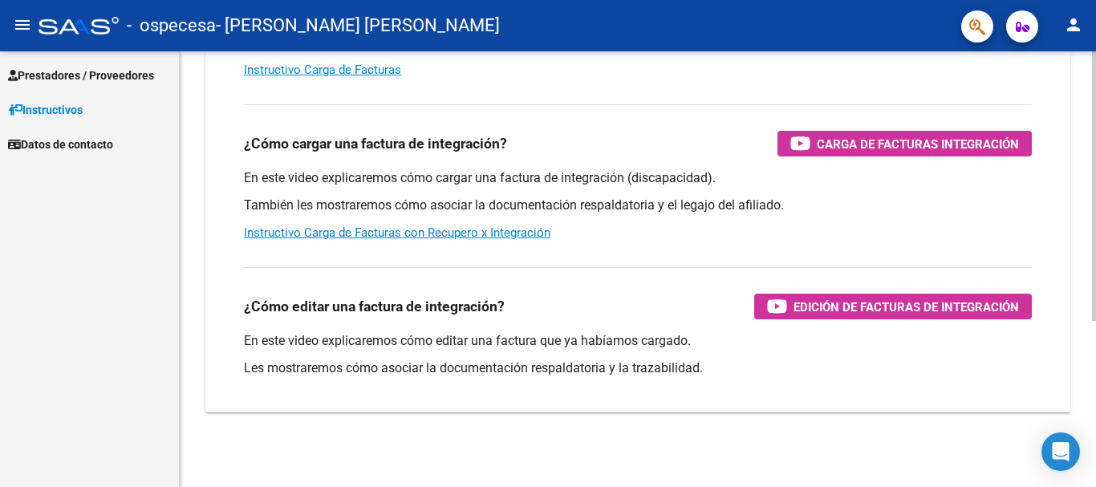
scroll to position [268, 0]
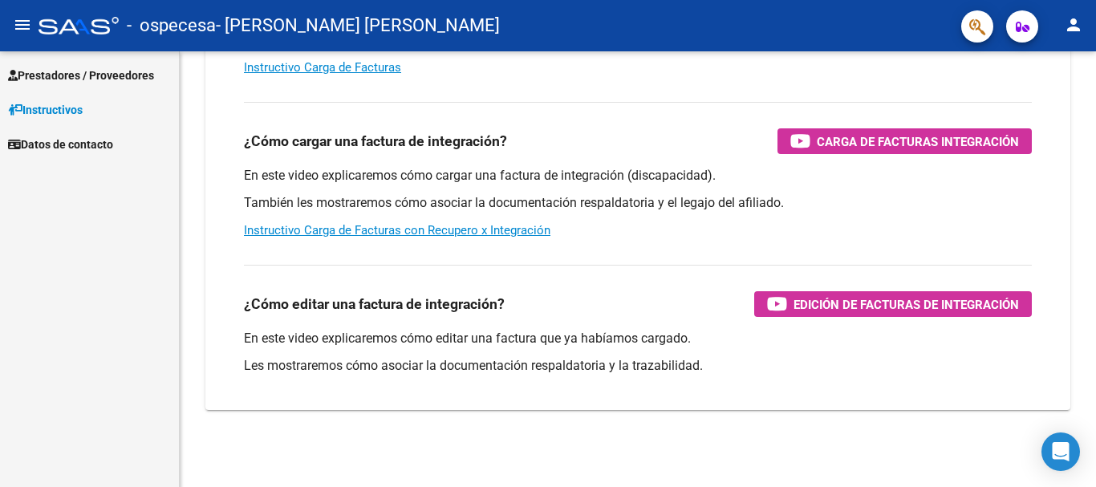
click at [74, 75] on span "Prestadores / Proveedores" at bounding box center [81, 76] width 146 height 18
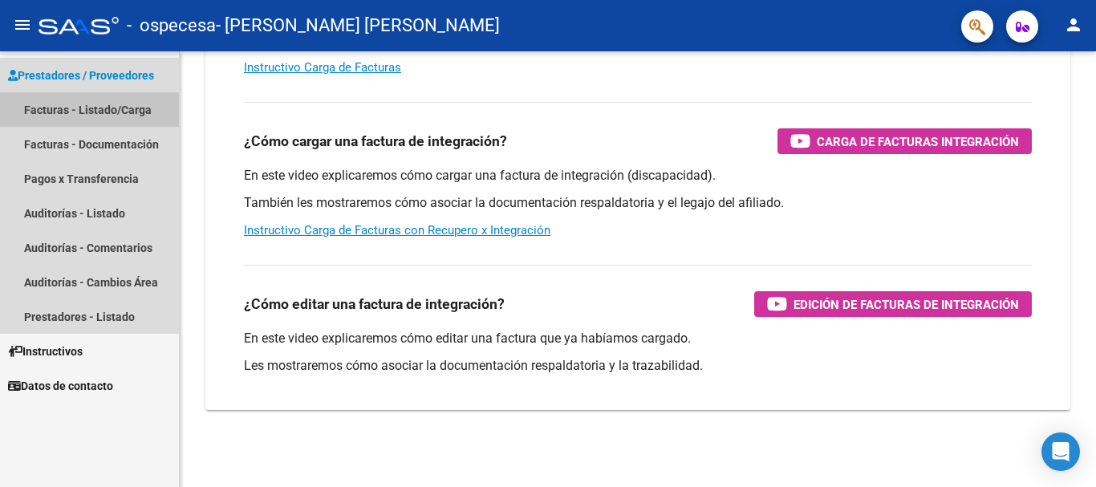
click at [121, 110] on link "Facturas - Listado/Carga" at bounding box center [89, 109] width 179 height 34
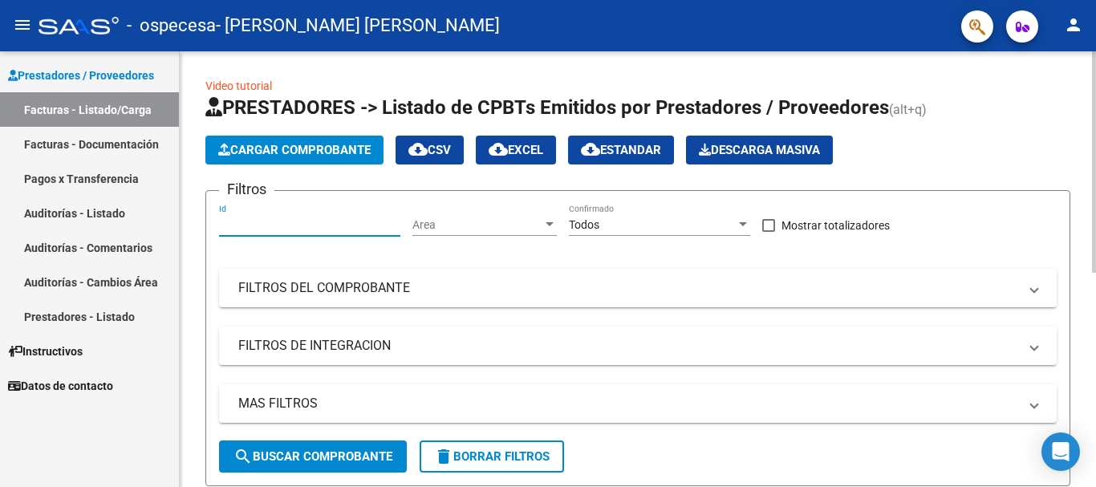
click at [277, 228] on input "Id" at bounding box center [309, 225] width 181 height 14
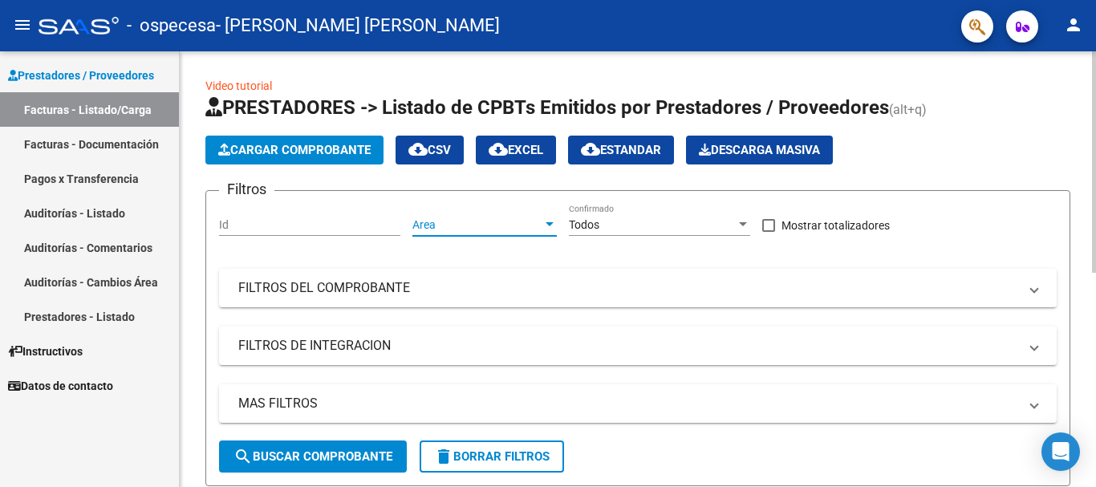
click at [533, 222] on span "Area" at bounding box center [477, 225] width 130 height 14
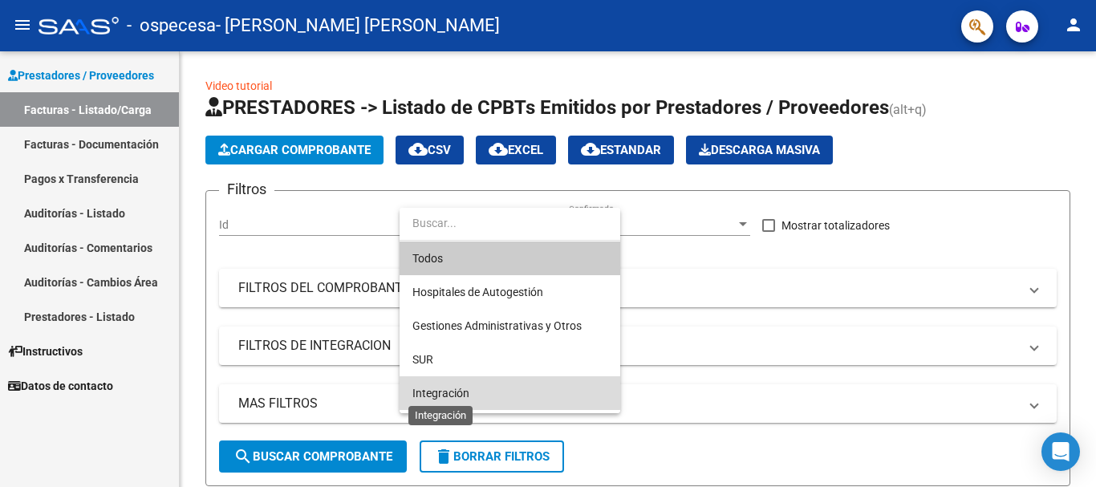
click at [458, 388] on span "Integración" at bounding box center [440, 393] width 57 height 13
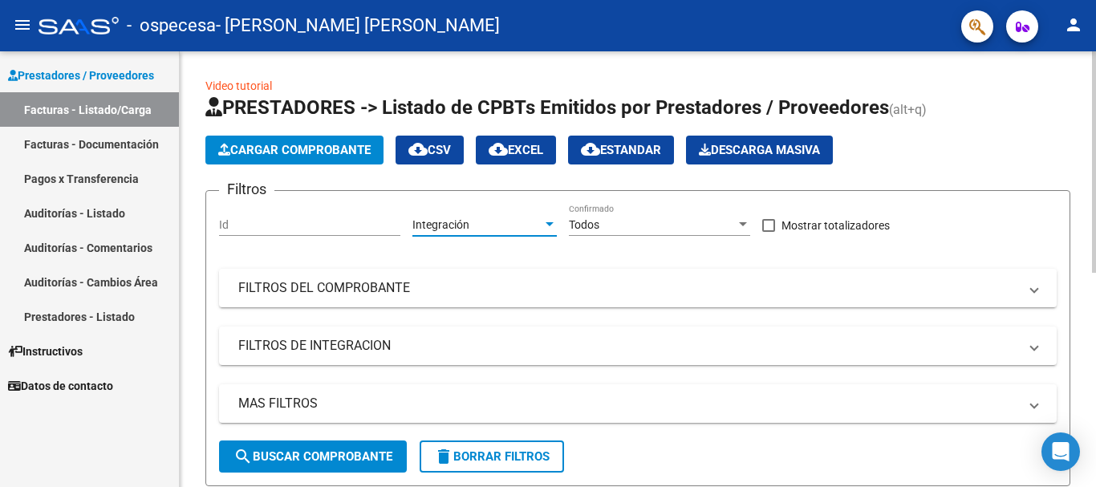
click at [304, 218] on input "Id" at bounding box center [309, 225] width 181 height 14
click at [238, 228] on input "Id" at bounding box center [309, 225] width 181 height 14
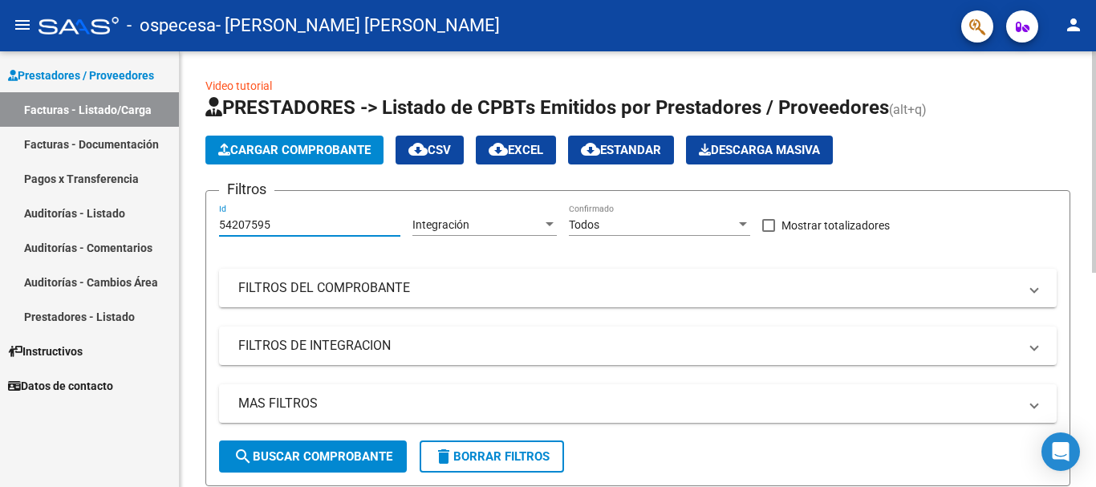
type input "54207595"
click at [677, 256] on div "Filtros 54207595 Id Integración Area Todos Confirmado Mostrar totalizadores FIL…" at bounding box center [637, 322] width 837 height 237
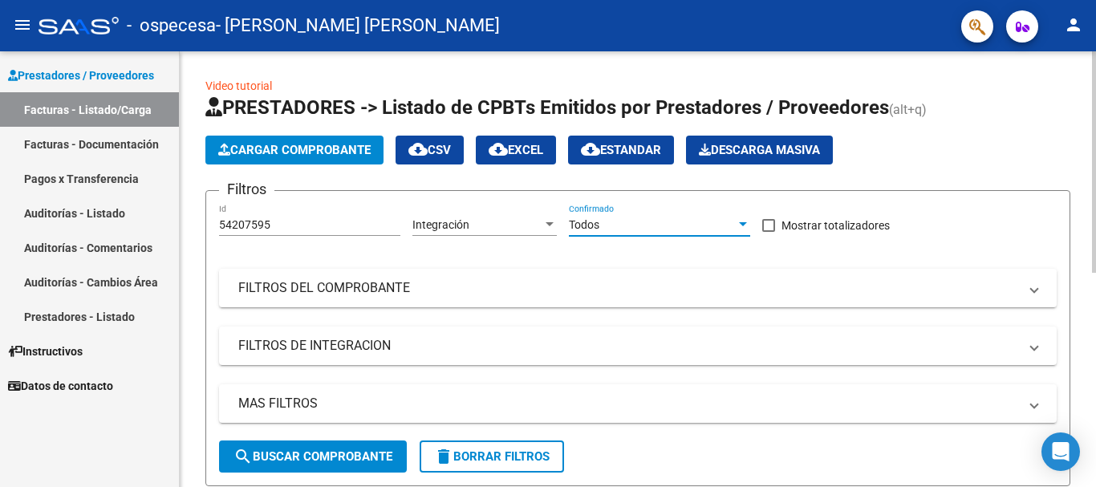
click at [740, 224] on div at bounding box center [743, 224] width 8 height 4
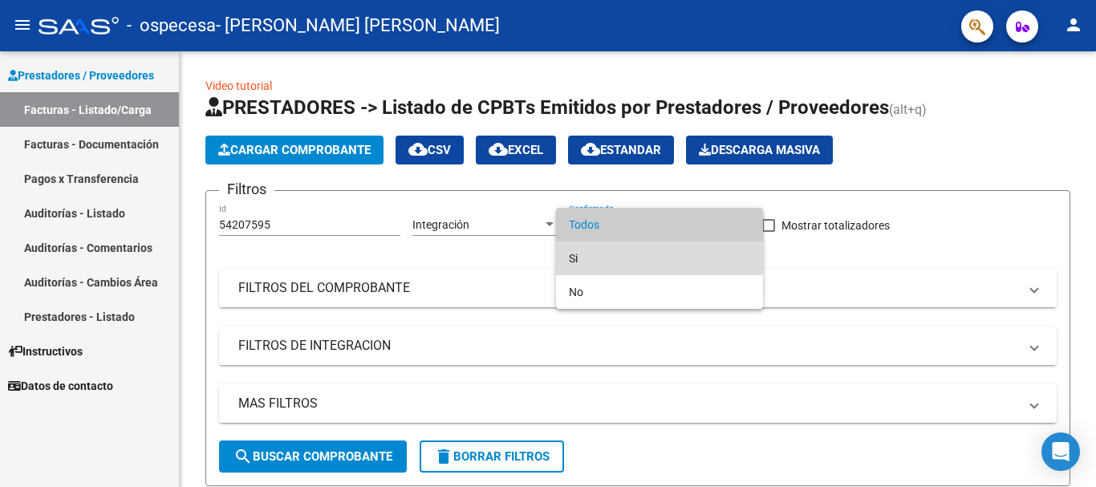
click at [594, 254] on span "Si" at bounding box center [659, 258] width 181 height 34
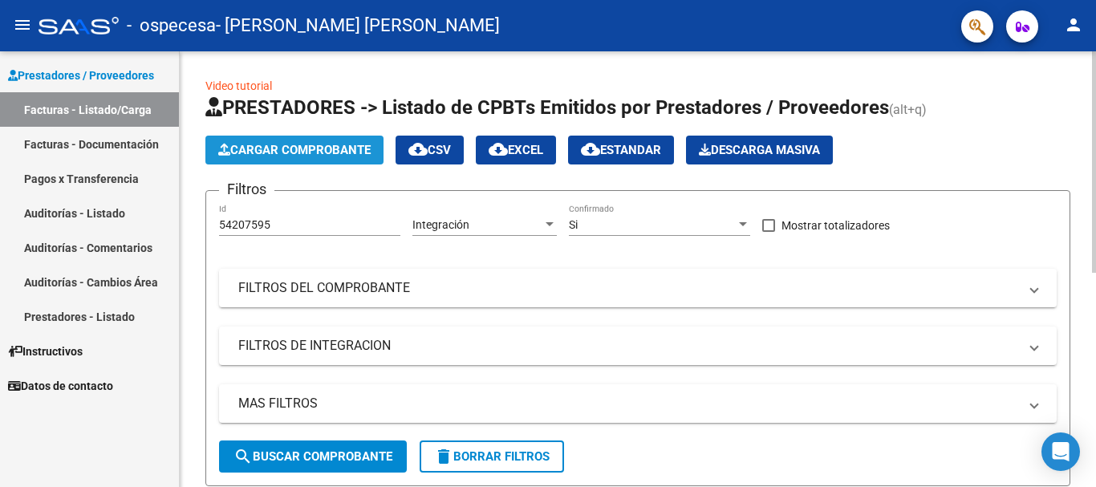
click at [276, 158] on button "Cargar Comprobante" at bounding box center [294, 150] width 178 height 29
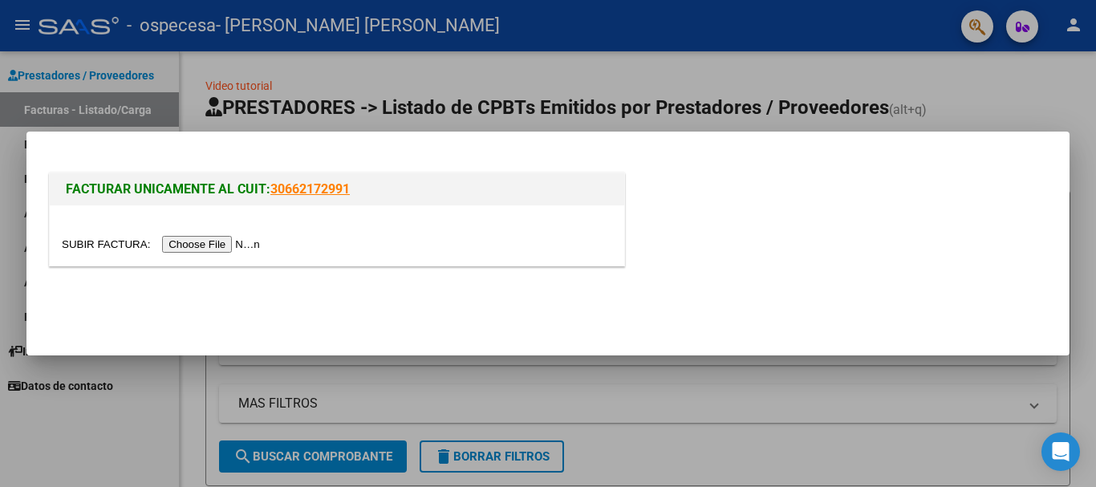
click at [221, 242] on input "file" at bounding box center [163, 244] width 203 height 17
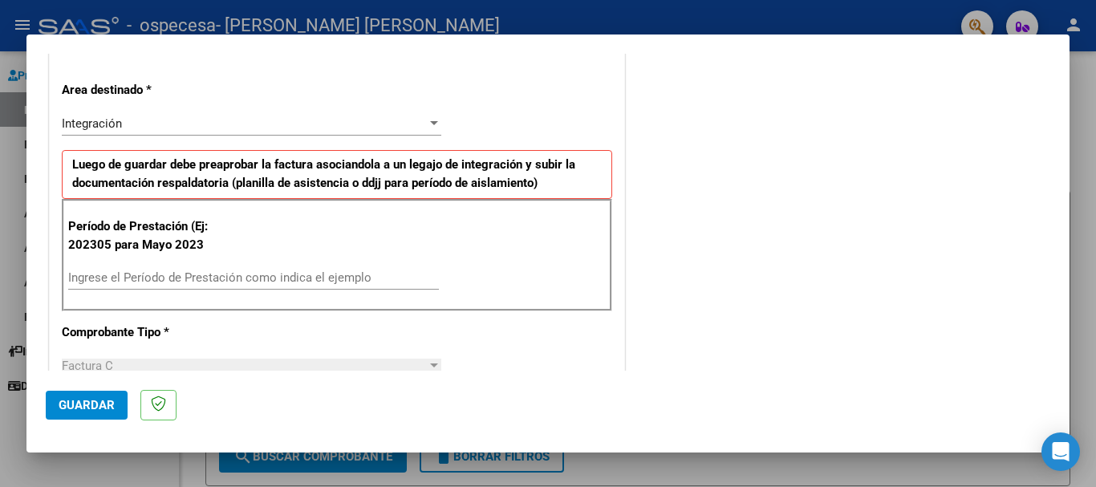
scroll to position [401, 0]
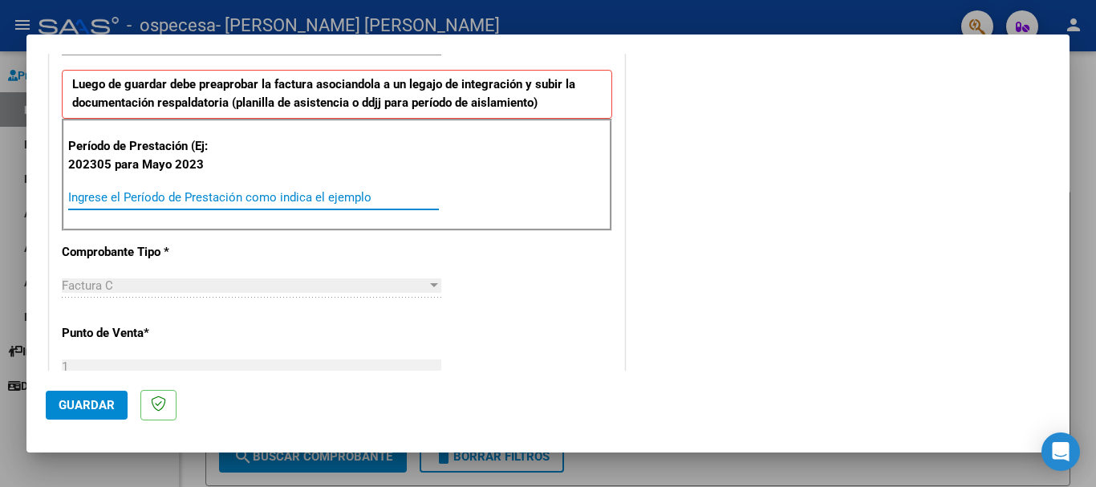
click at [153, 202] on input "Ingrese el Período de Prestación como indica el ejemplo" at bounding box center [253, 197] width 371 height 14
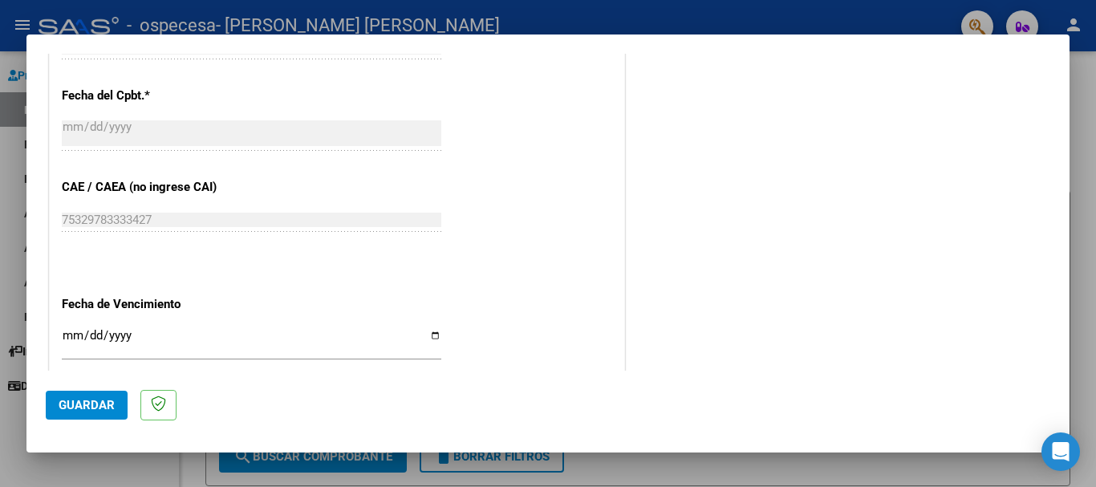
scroll to position [962, 0]
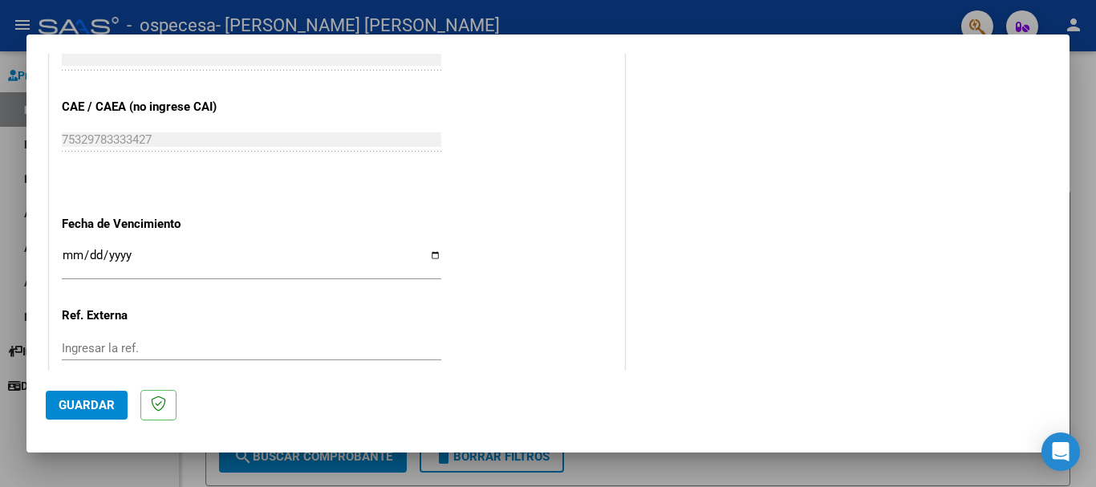
type input "202507"
click at [427, 258] on input "Ingresar la fecha" at bounding box center [251, 262] width 379 height 26
type input "[DATE]"
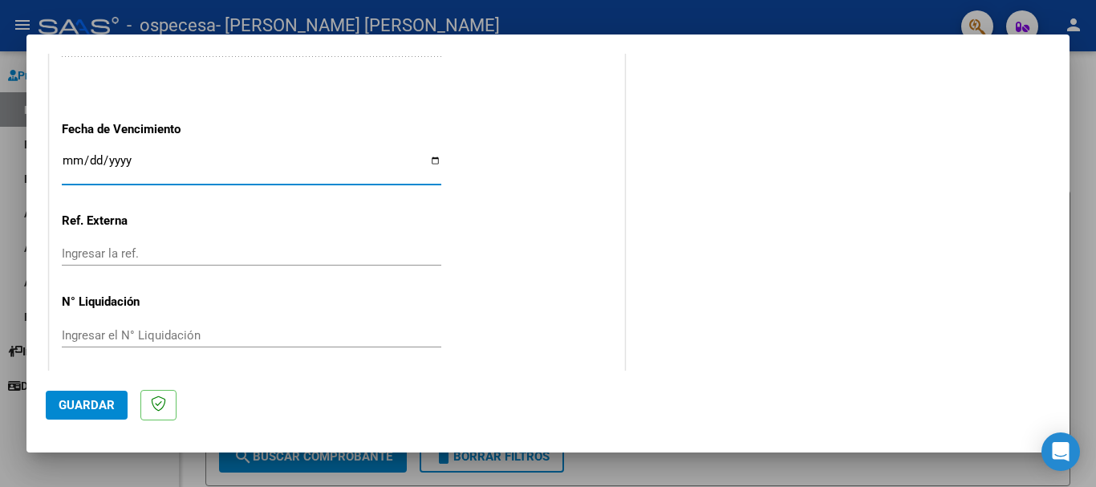
scroll to position [1064, 0]
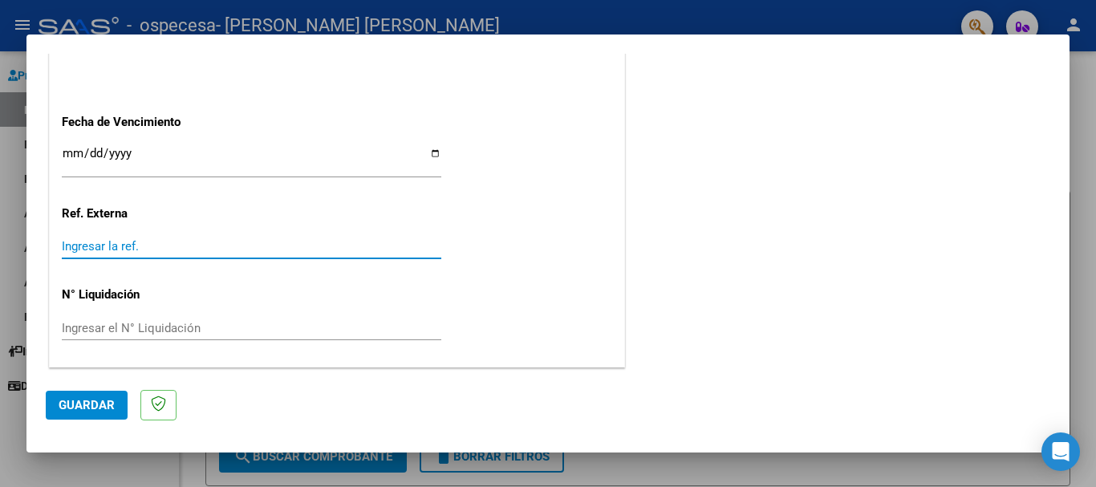
click at [120, 248] on input "Ingresar la ref." at bounding box center [251, 246] width 379 height 14
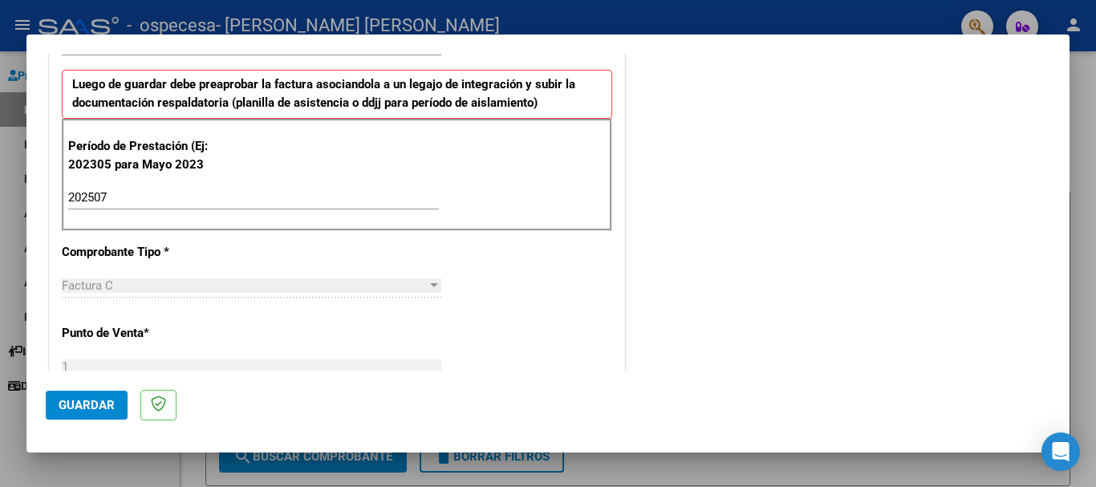
scroll to position [481, 0]
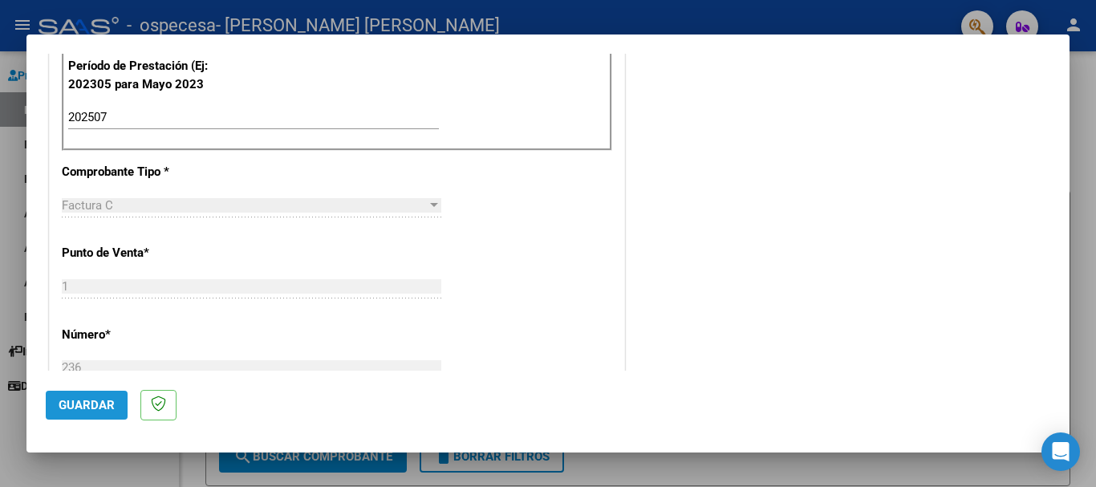
click at [100, 407] on span "Guardar" at bounding box center [87, 405] width 56 height 14
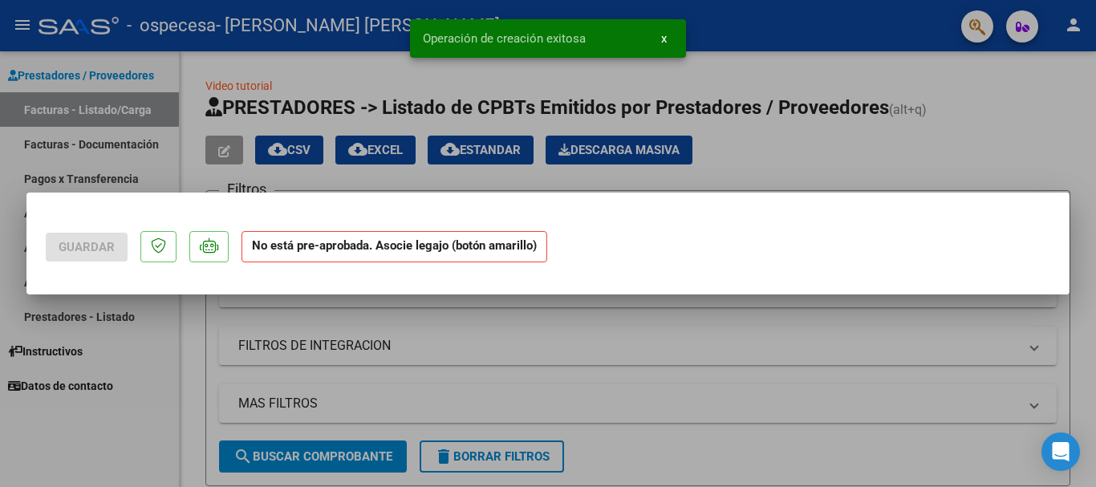
scroll to position [0, 0]
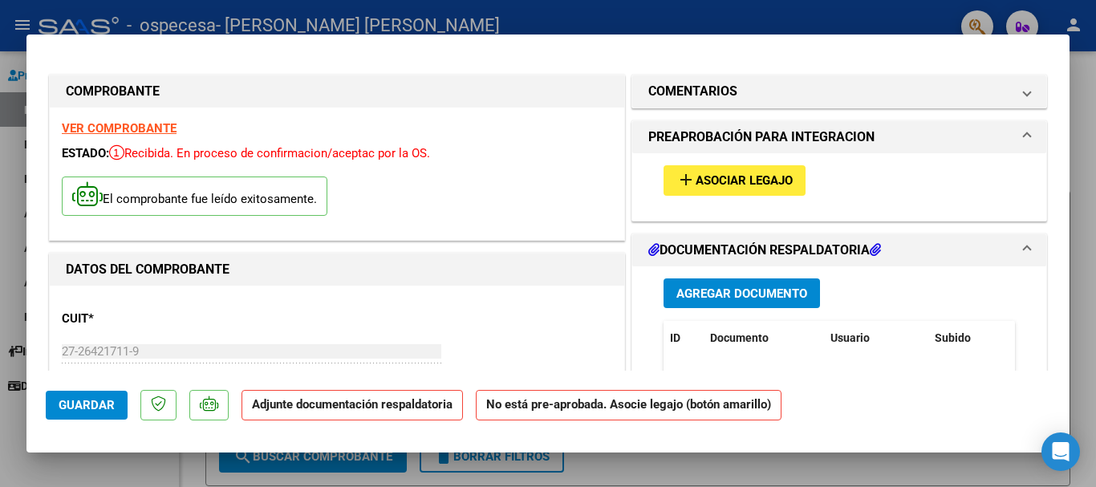
click at [758, 180] on span "Asociar Legajo" at bounding box center [743, 181] width 97 height 14
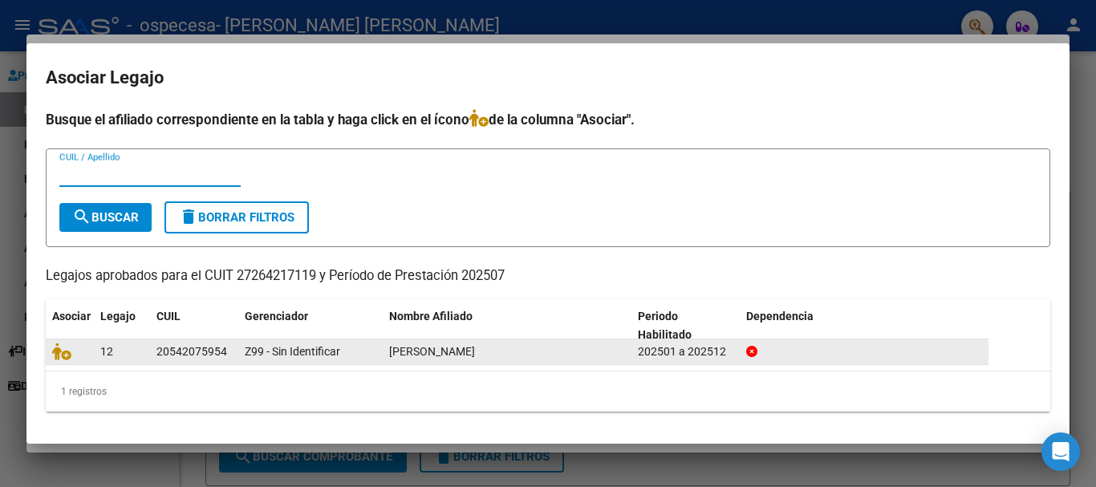
click at [141, 354] on div "12" at bounding box center [121, 351] width 43 height 18
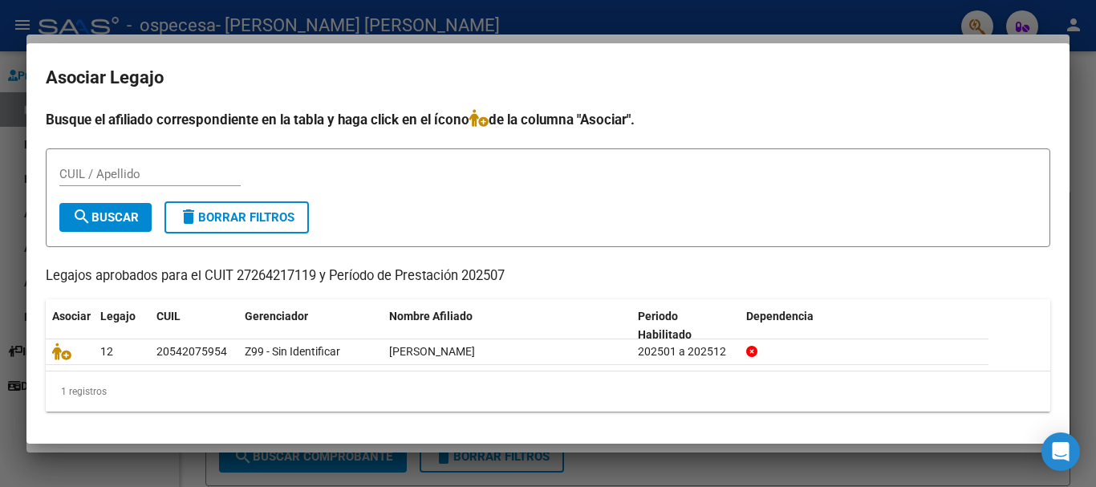
click at [100, 173] on input "CUIL / Apellido" at bounding box center [149, 174] width 181 height 14
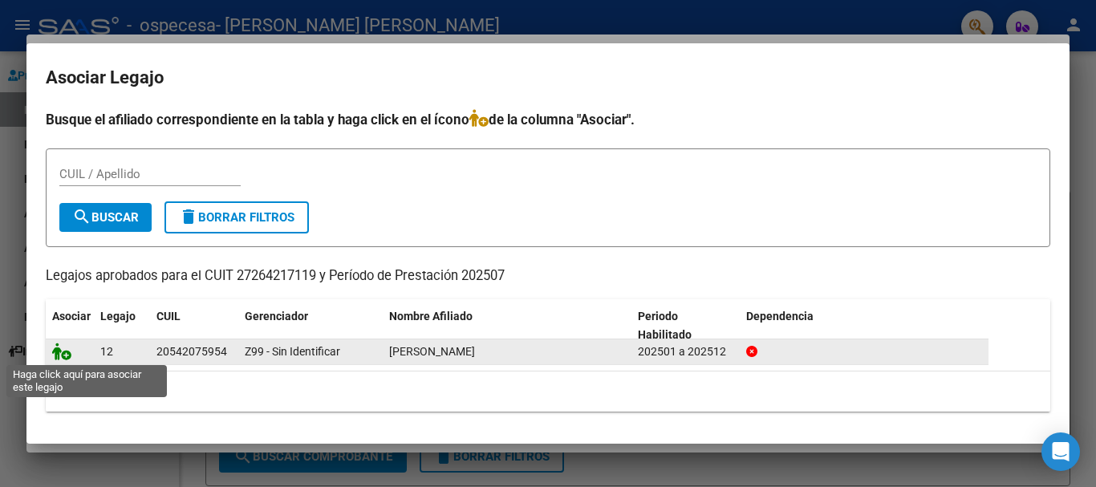
click at [62, 351] on icon at bounding box center [61, 351] width 19 height 18
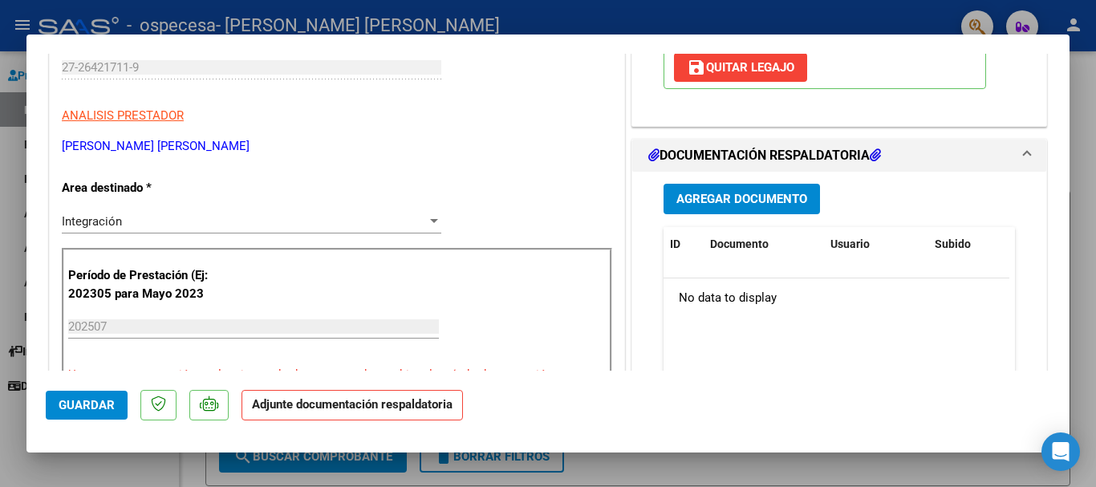
scroll to position [321, 0]
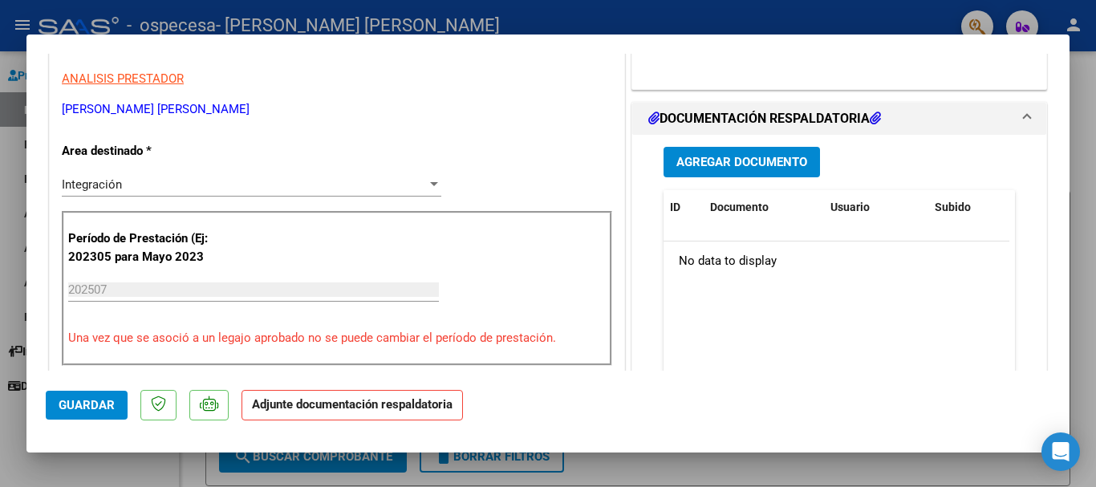
click at [718, 163] on span "Agregar Documento" at bounding box center [741, 163] width 131 height 14
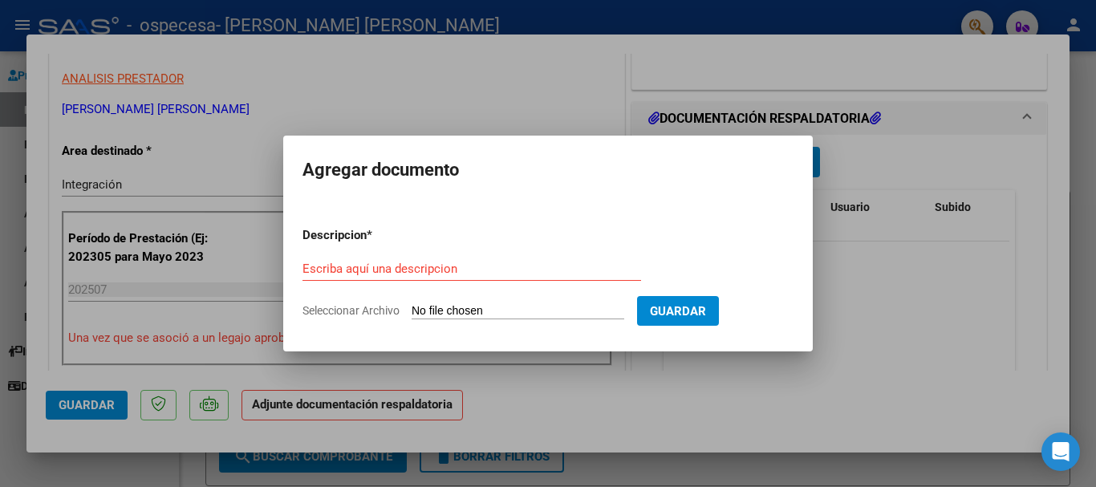
click at [434, 306] on input "Seleccionar Archivo" at bounding box center [517, 311] width 213 height 15
type input "C:\fakepath\ASISTENCIA [PERSON_NAME]-25.pdf"
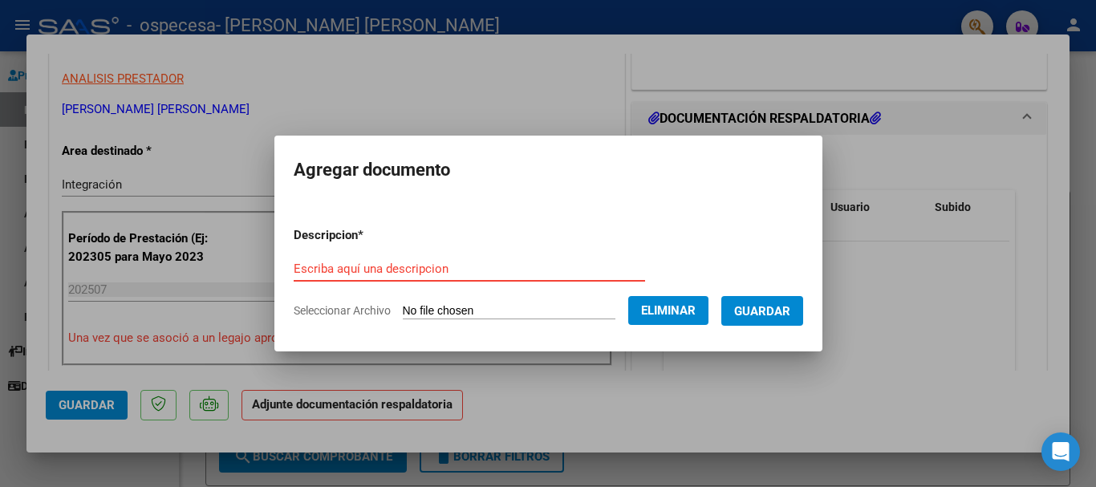
click at [334, 270] on input "Escriba aquí una descripcion" at bounding box center [469, 268] width 351 height 14
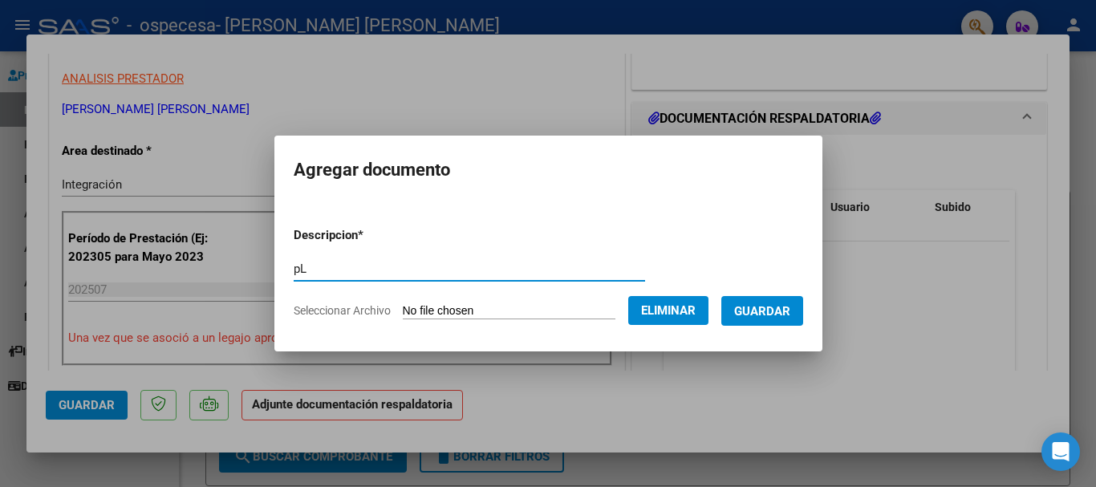
type input "p"
type input "PLANILLA DE ASISTENCIA [PERSON_NAME]-2025_TO"
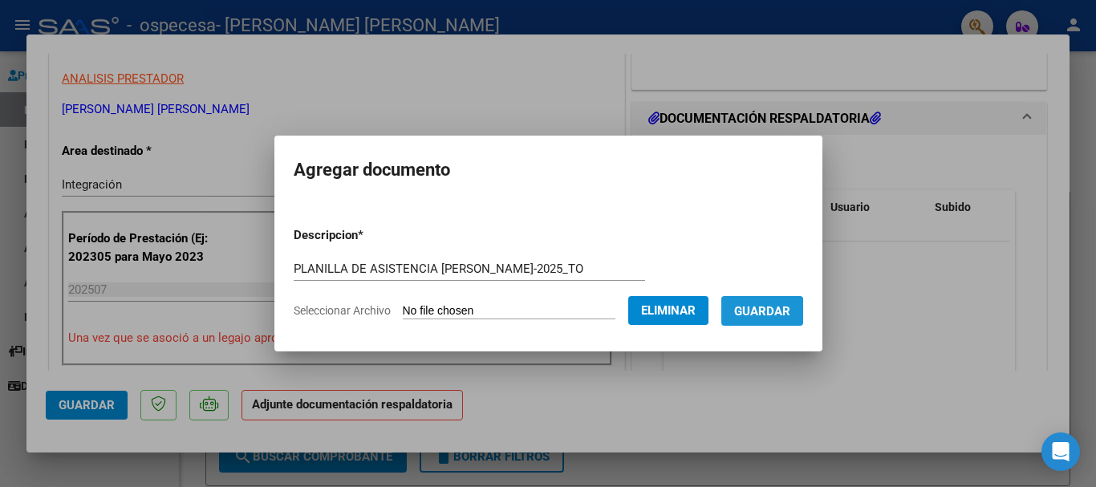
click at [779, 314] on span "Guardar" at bounding box center [762, 311] width 56 height 14
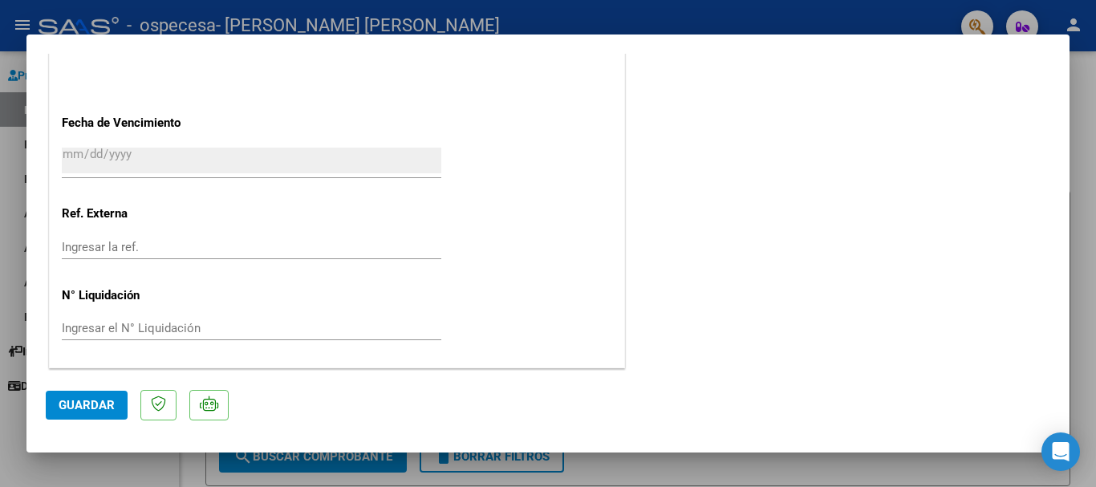
scroll to position [1119, 0]
click at [91, 414] on button "Guardar" at bounding box center [87, 405] width 82 height 29
click at [87, 410] on span "Guardar" at bounding box center [87, 405] width 56 height 14
click at [1084, 129] on div at bounding box center [548, 243] width 1096 height 487
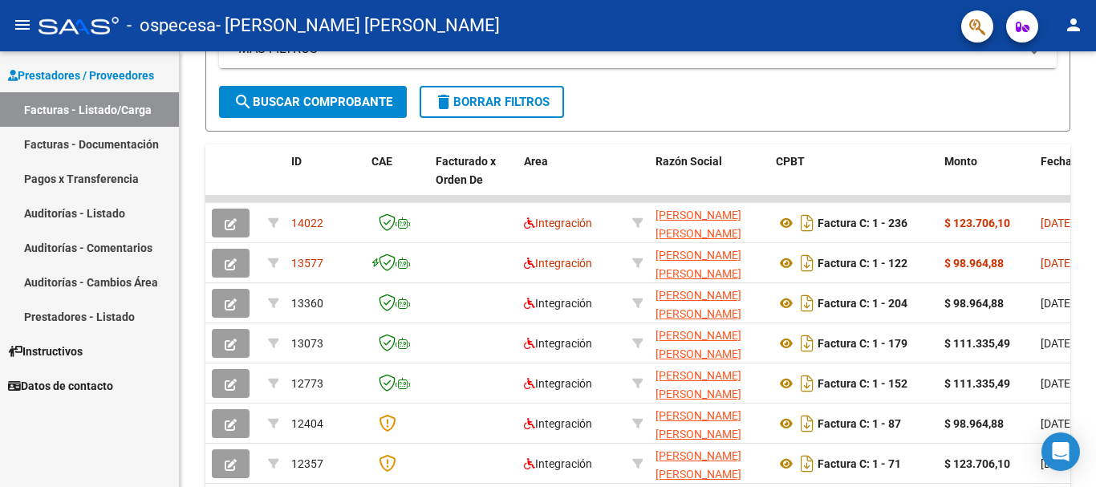
scroll to position [321, 0]
